Goal: Book appointment/travel/reservation

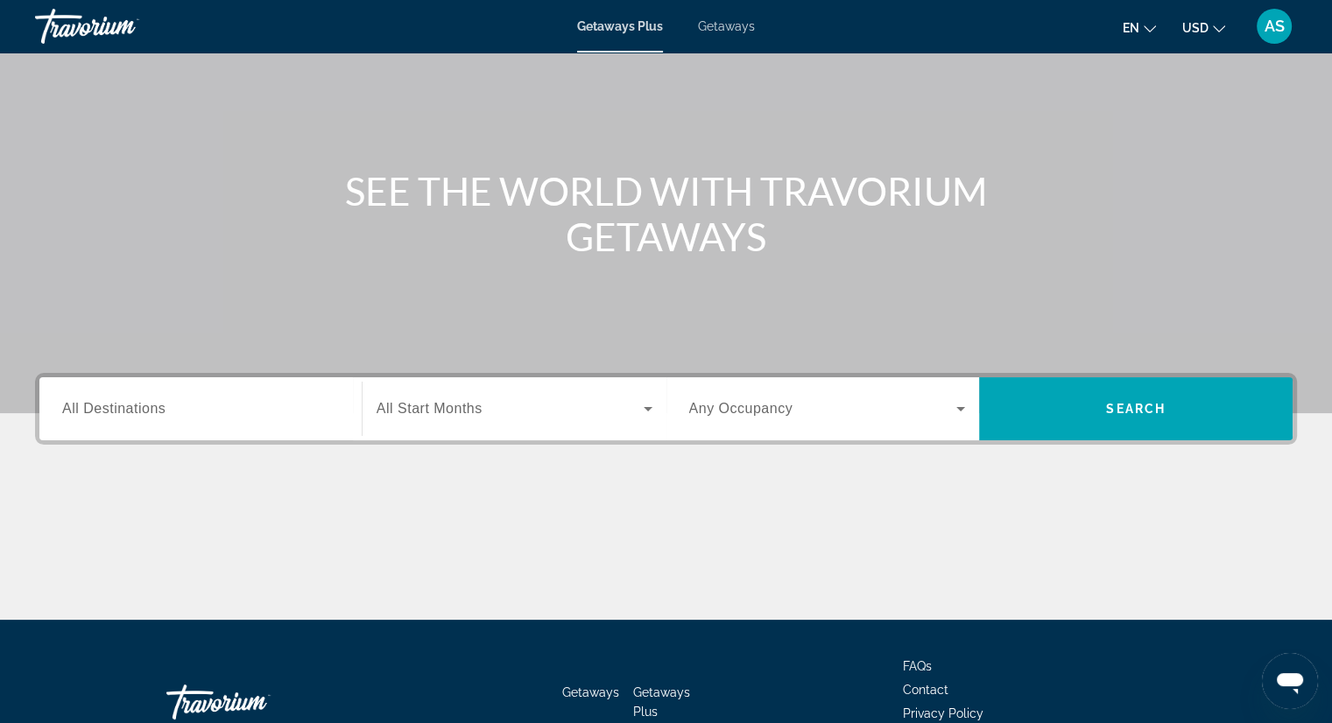
scroll to position [223, 0]
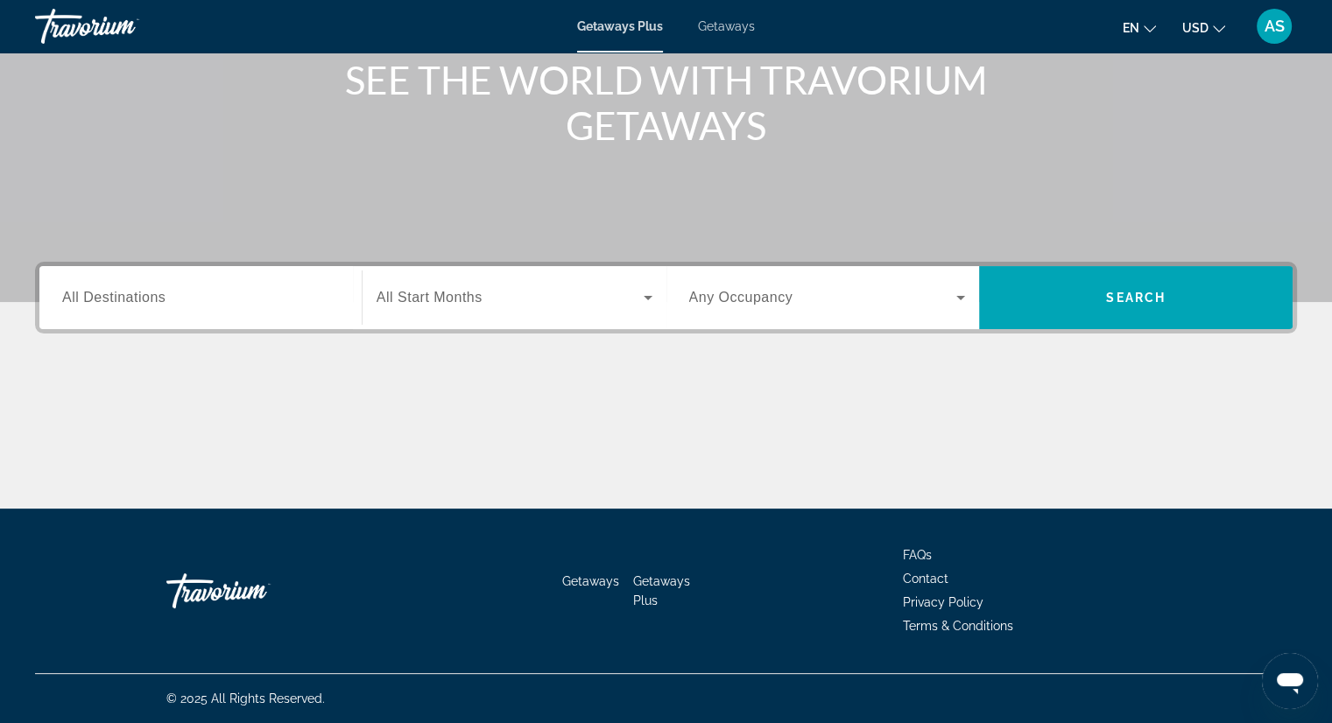
click at [716, 27] on span "Getaways" at bounding box center [726, 26] width 57 height 14
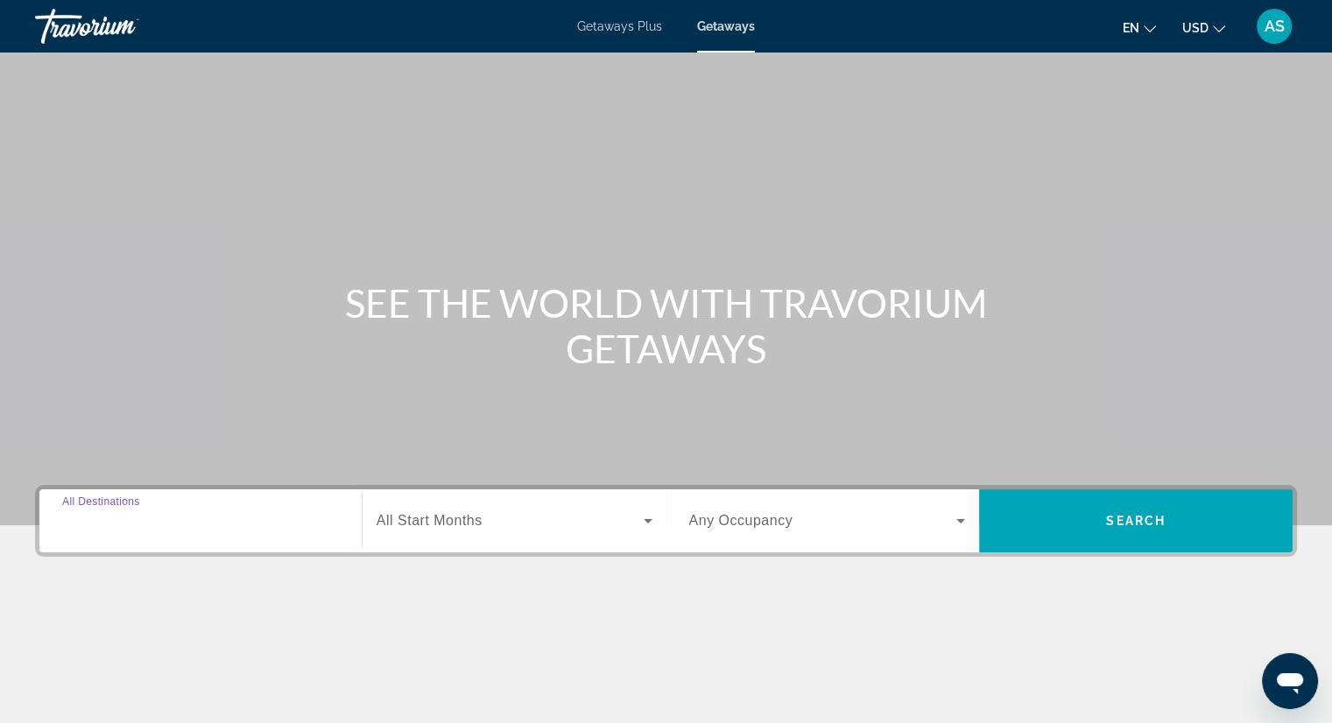
click at [180, 519] on input "Destination All Destinations" at bounding box center [200, 521] width 277 height 21
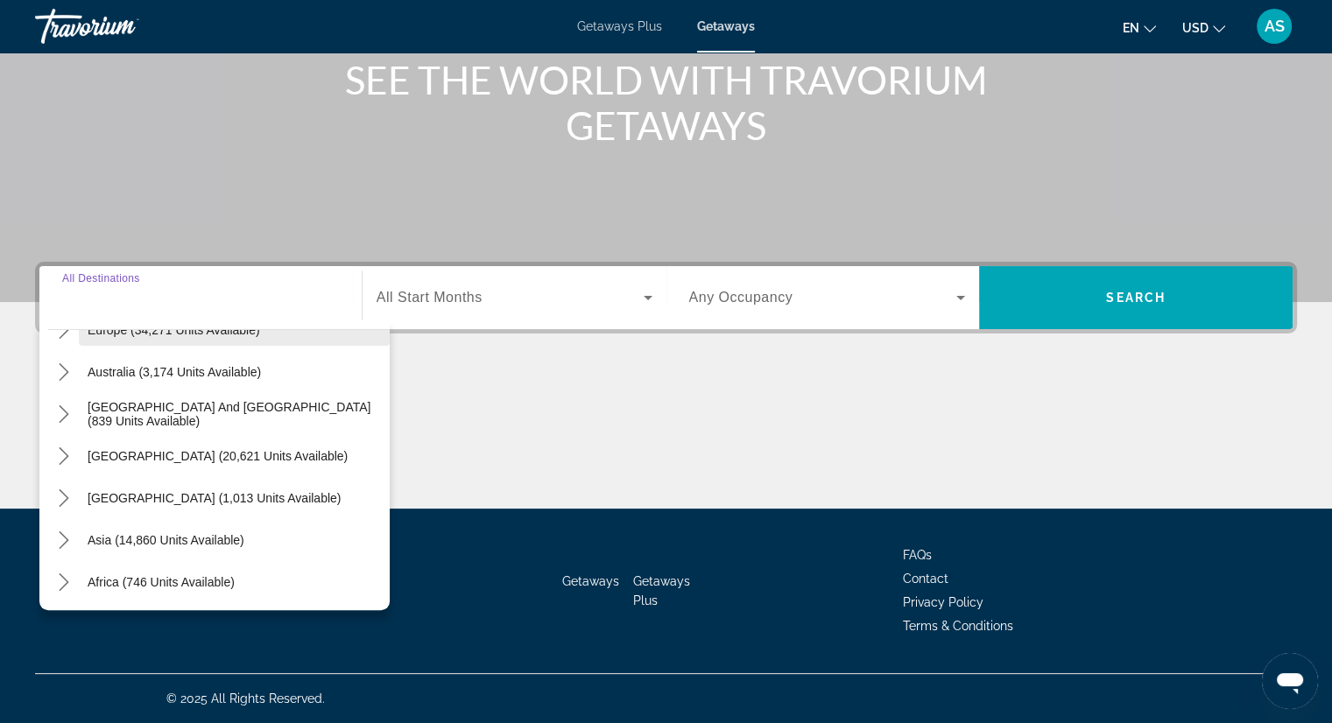
scroll to position [284, 0]
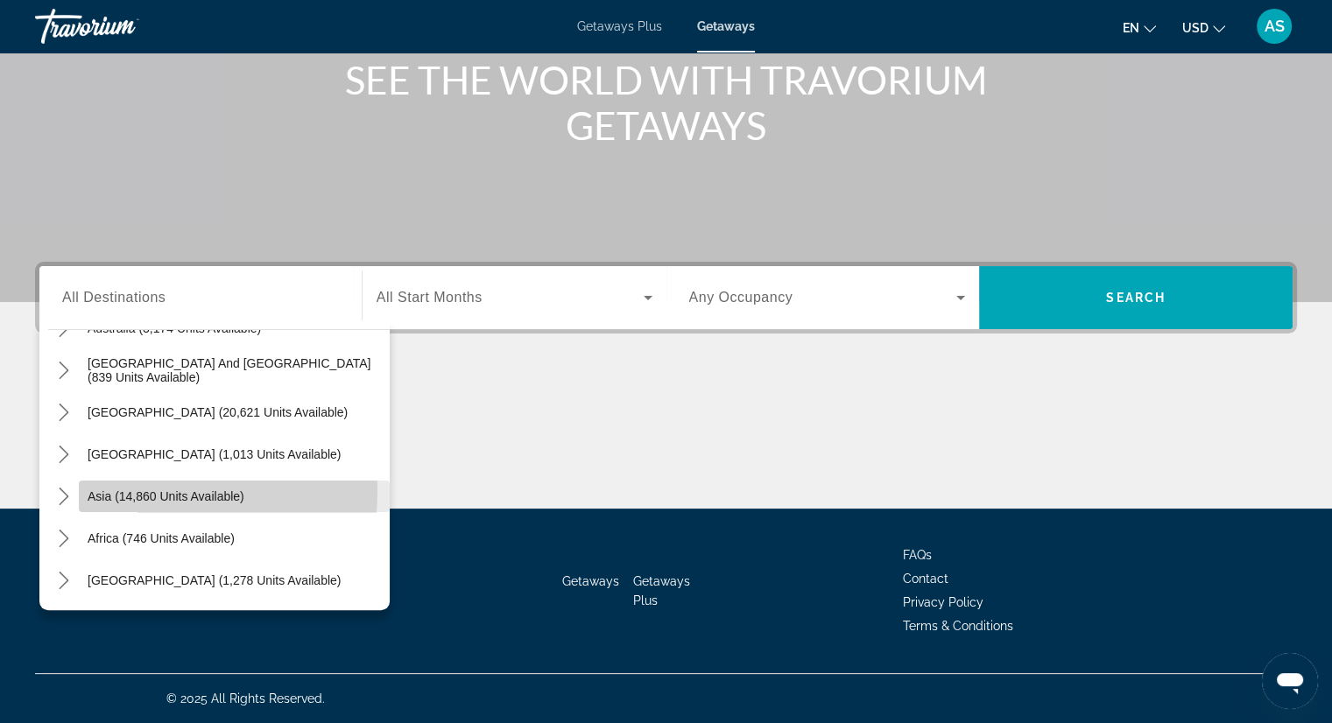
click at [145, 491] on span "Asia (14,860 units available)" at bounding box center [166, 496] width 157 height 14
type input "**********"
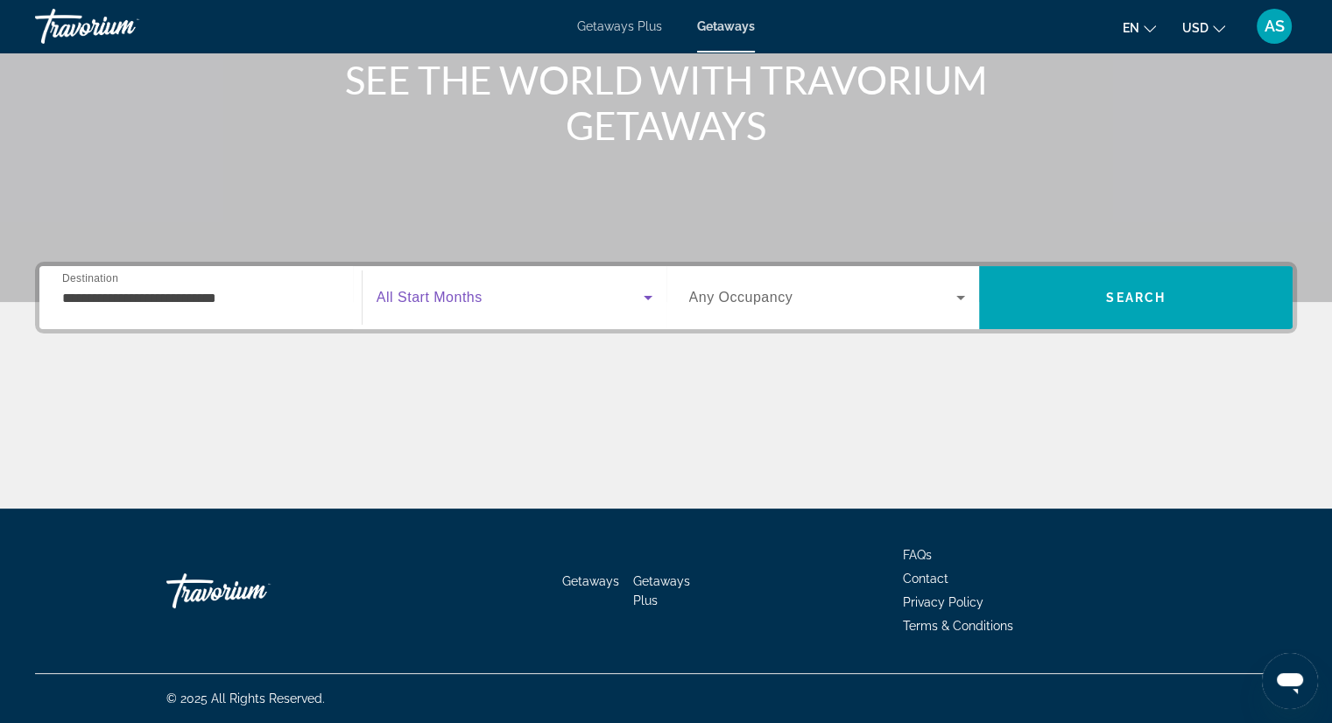
click at [597, 295] on span "Search widget" at bounding box center [510, 297] width 267 height 21
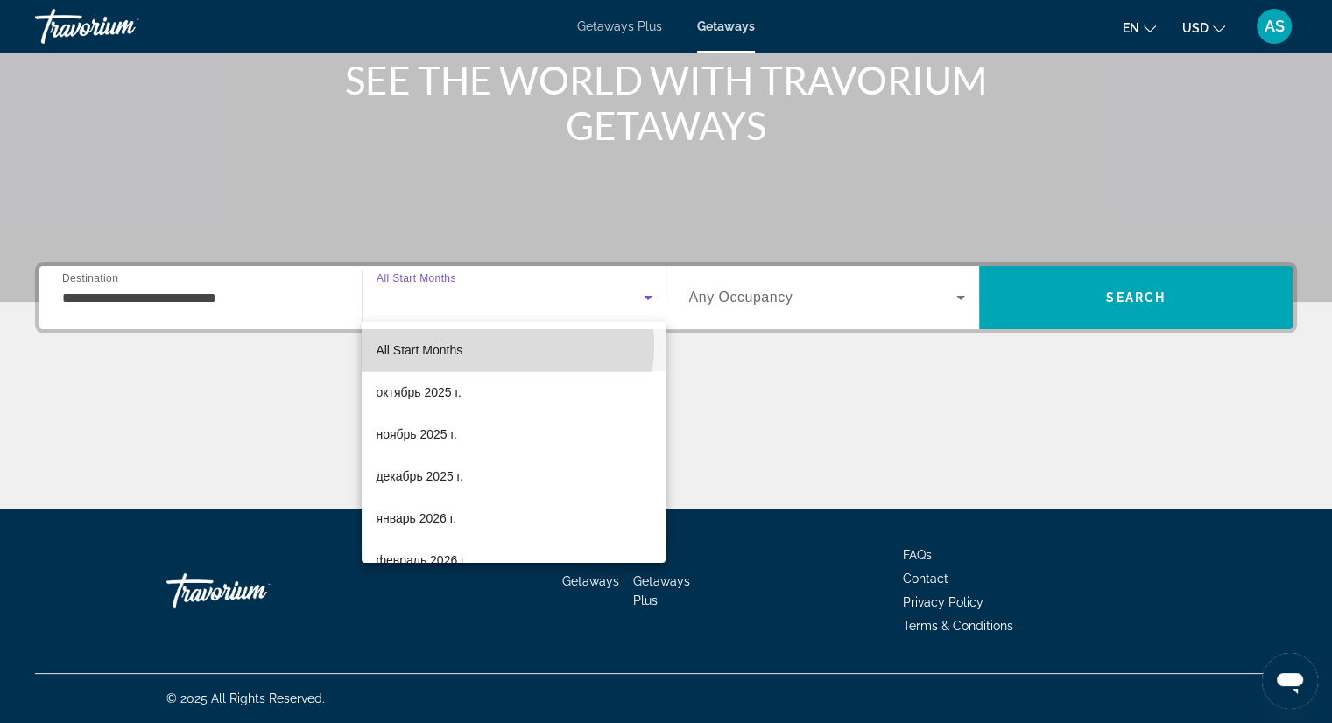
click at [476, 345] on mat-option "All Start Months" at bounding box center [514, 350] width 304 height 42
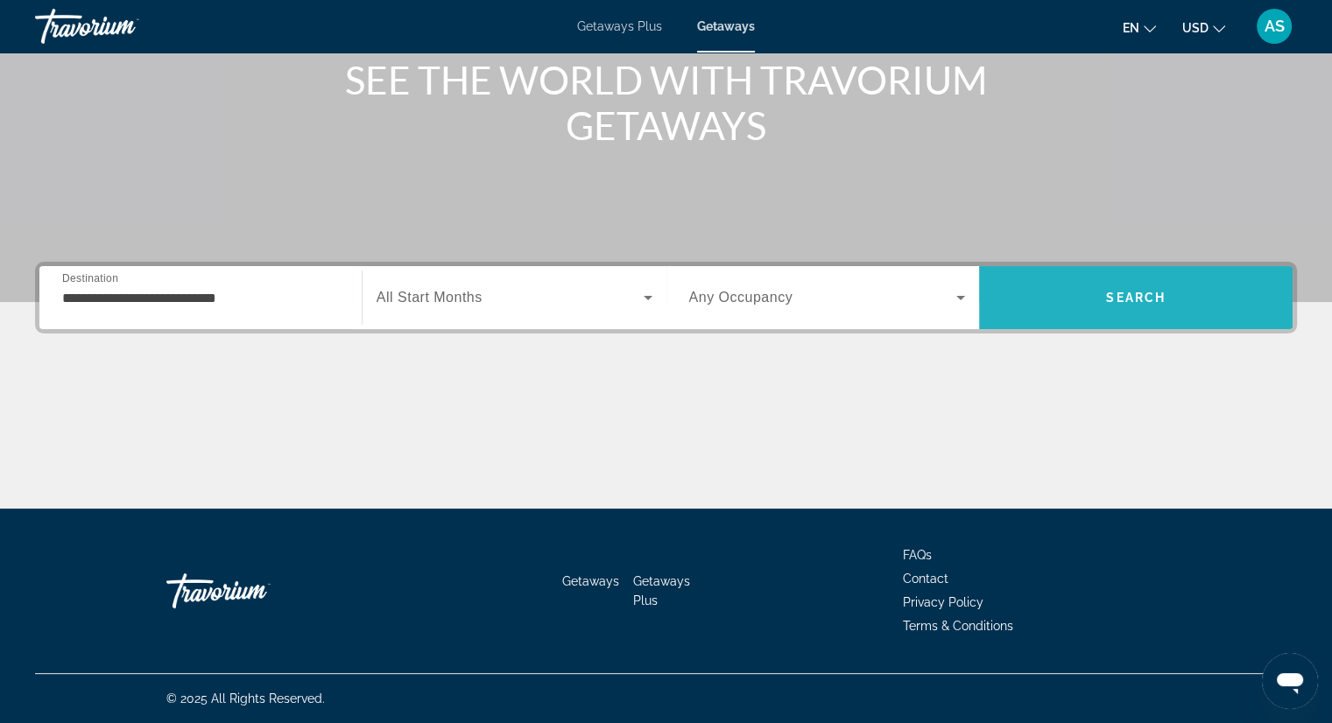
click at [1174, 267] on span "Search" at bounding box center [1135, 297] width 313 height 63
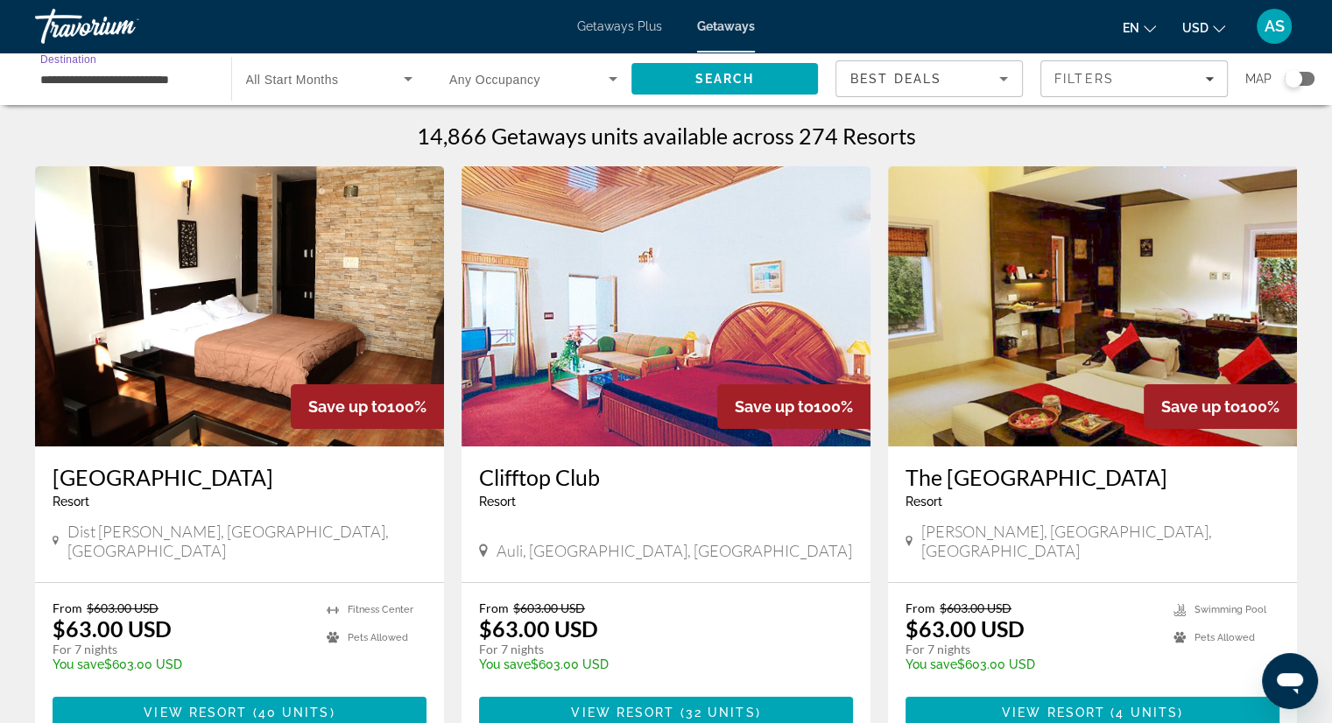
click at [169, 83] on input "**********" at bounding box center [124, 79] width 168 height 21
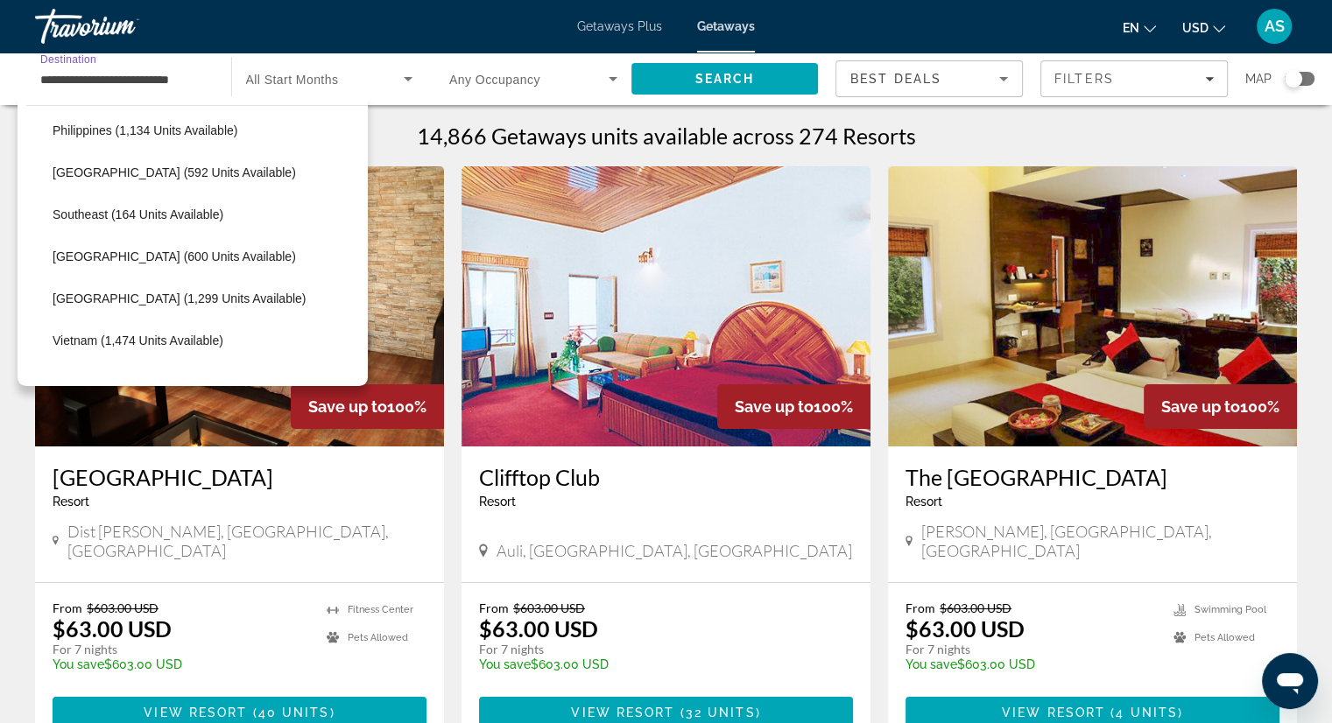
scroll to position [881, 0]
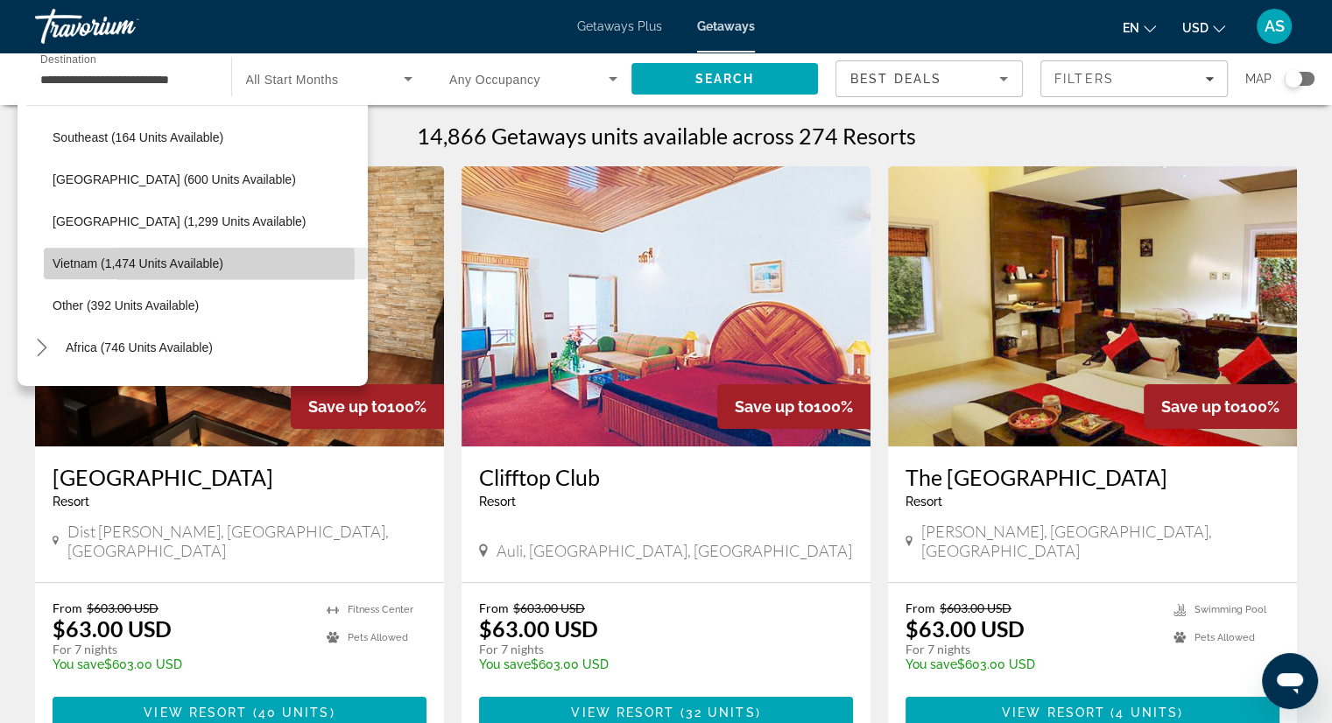
click at [124, 264] on span "Vietnam (1,474 units available)" at bounding box center [138, 264] width 171 height 14
type input "**********"
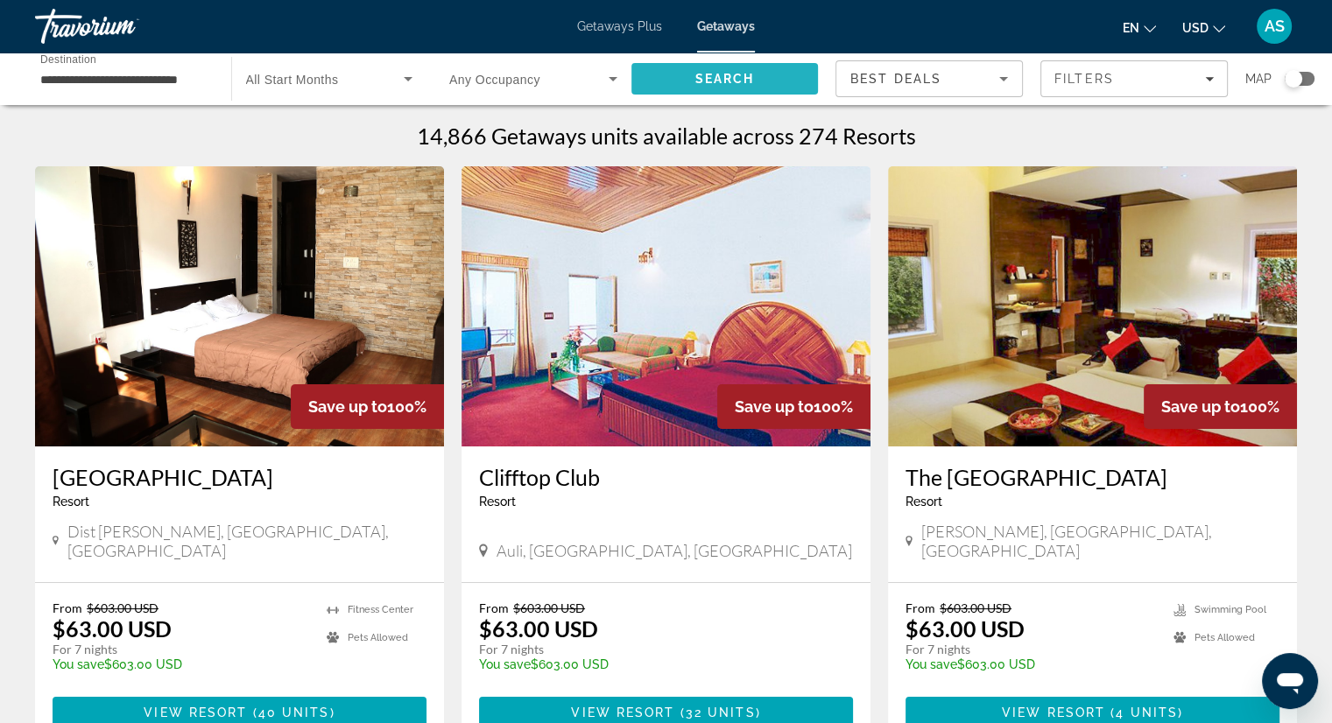
click at [790, 86] on span "Search" at bounding box center [724, 79] width 187 height 42
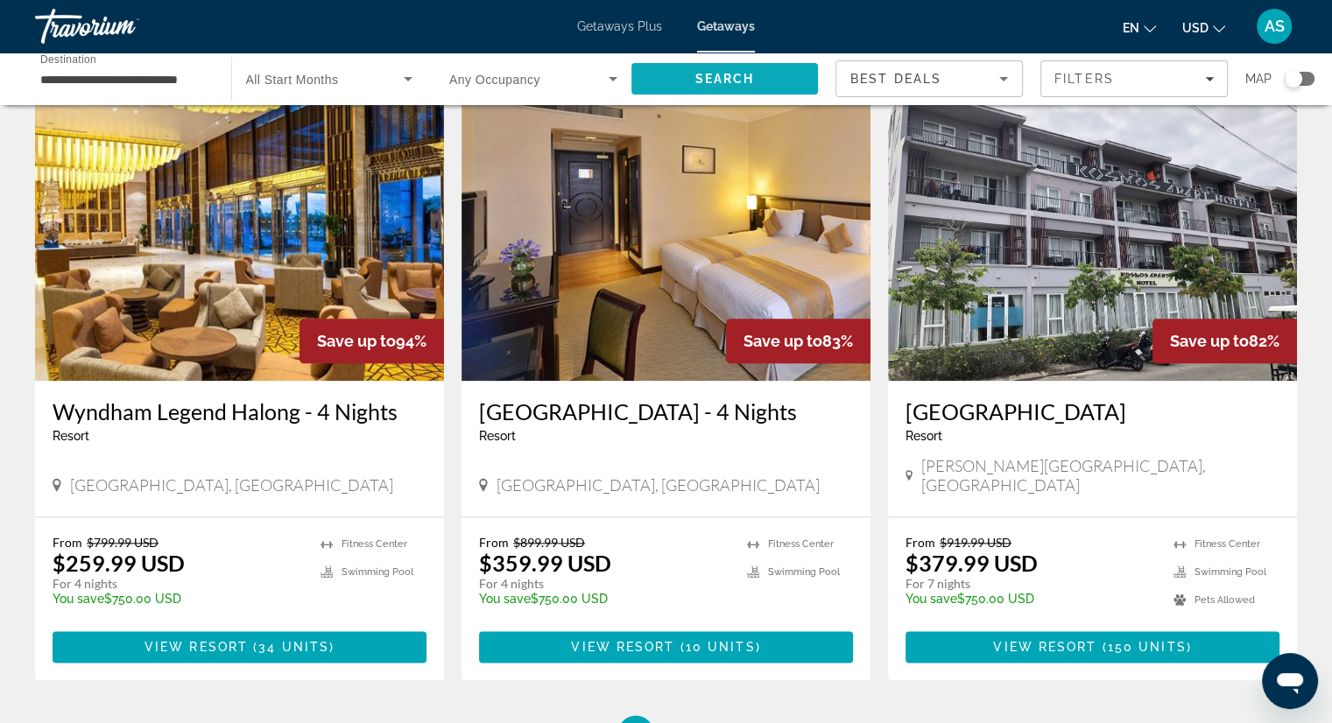
scroll to position [2187, 0]
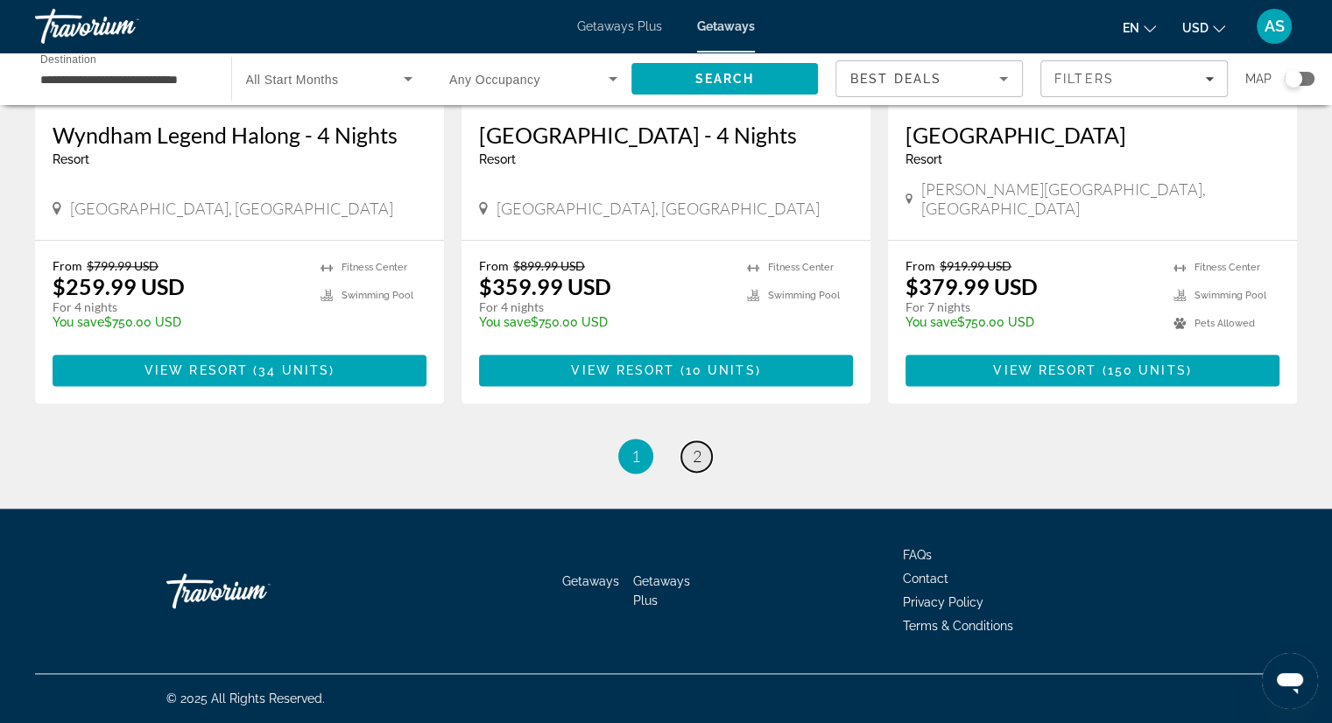
click at [698, 456] on span "2" at bounding box center [697, 456] width 9 height 19
